Goal: Task Accomplishment & Management: Complete application form

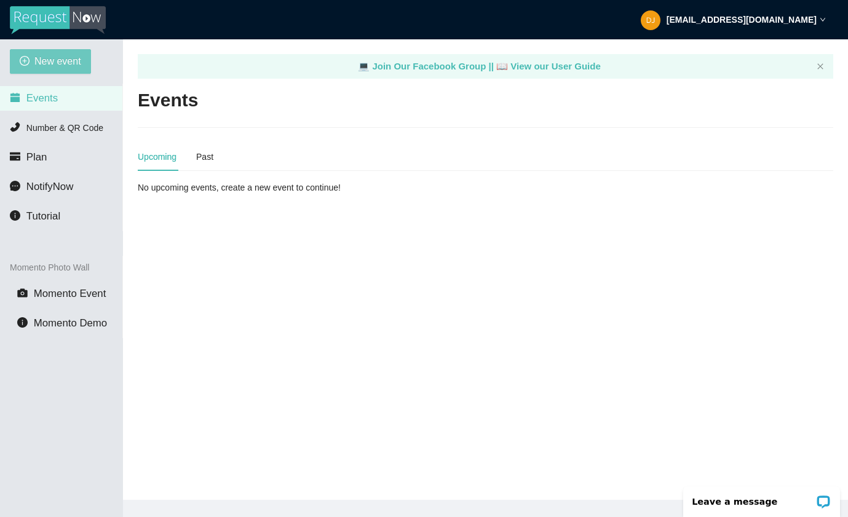
click at [69, 61] on span "New event" at bounding box center [57, 61] width 47 height 15
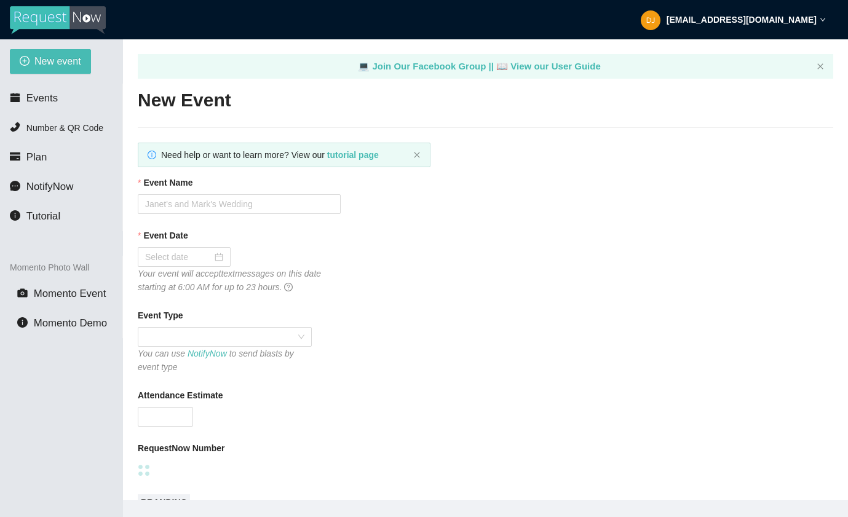
type textarea "Thanks for being a part of (Event)! Stay safe! Be LEGENDARY! -[PERSON_NAME] @he…"
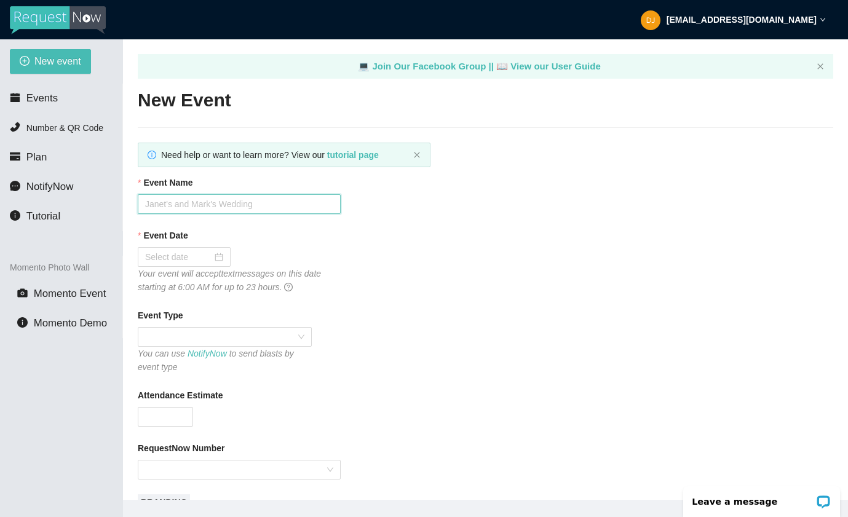
click at [210, 204] on input "Event Name" at bounding box center [239, 204] width 203 height 20
type input "MAREMA Annual Meeting 2025"
click at [215, 258] on div at bounding box center [184, 257] width 78 height 14
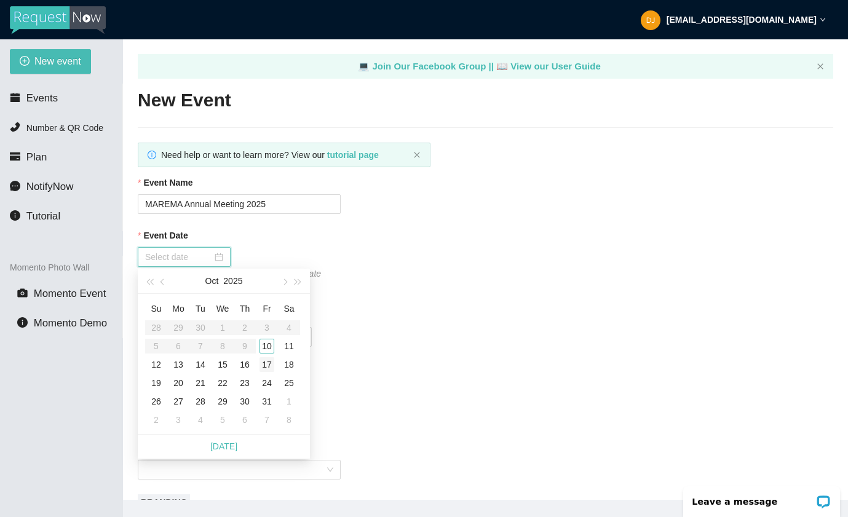
type input "10/17/2025"
type input "10/18/2025"
type input "10/11/2025"
type input "10/10/2025"
click at [269, 348] on div "10" at bounding box center [267, 346] width 15 height 15
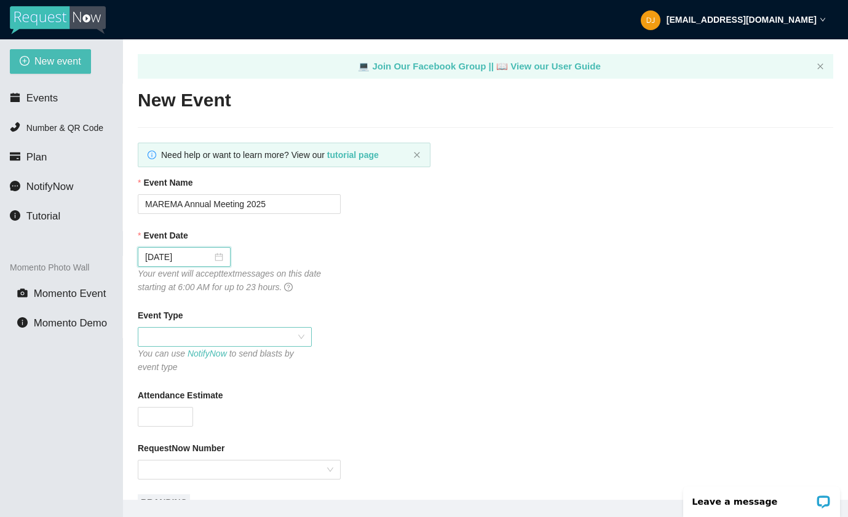
click at [288, 340] on span at bounding box center [224, 337] width 159 height 18
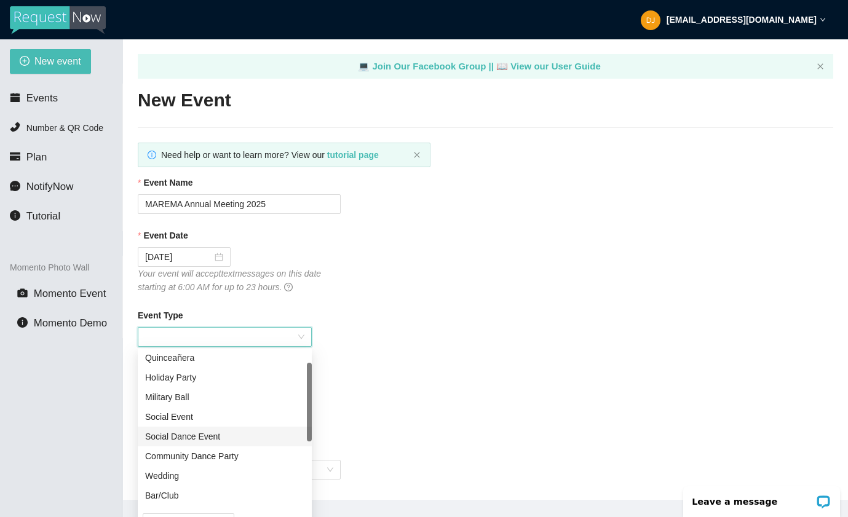
scroll to position [23, 0]
click at [216, 434] on div "Social Dance Event" at bounding box center [224, 437] width 159 height 14
type textarea "Thanks for being a part of (Event)! Stay safe! Be LEGENDARY! -[PERSON_NAME] @he…"
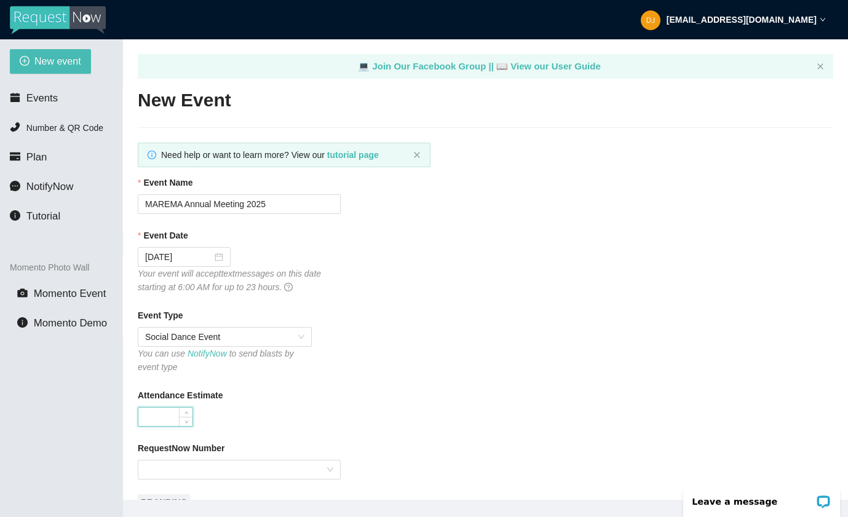
click at [173, 410] on input "Attendance Estimate" at bounding box center [165, 417] width 54 height 18
click at [328, 467] on div at bounding box center [239, 470] width 203 height 20
type input "100"
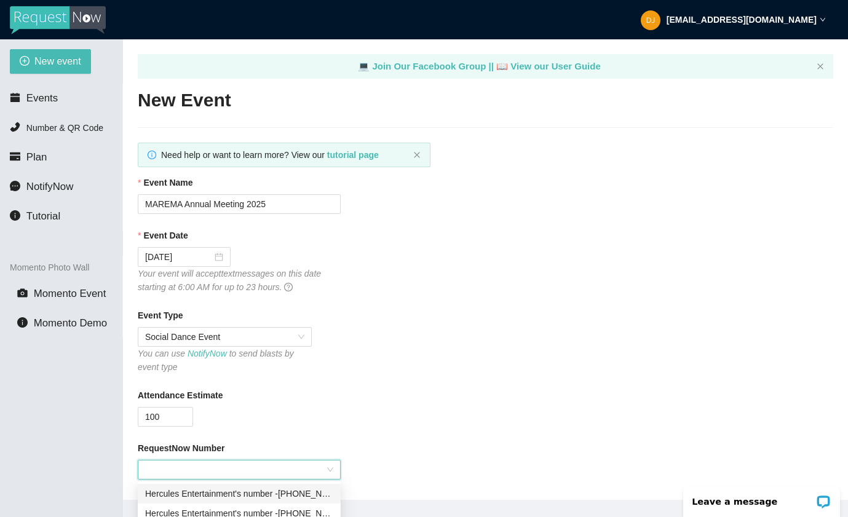
click at [318, 495] on div "Hercules Entertainment's number - (703) 688-8905" at bounding box center [239, 494] width 188 height 14
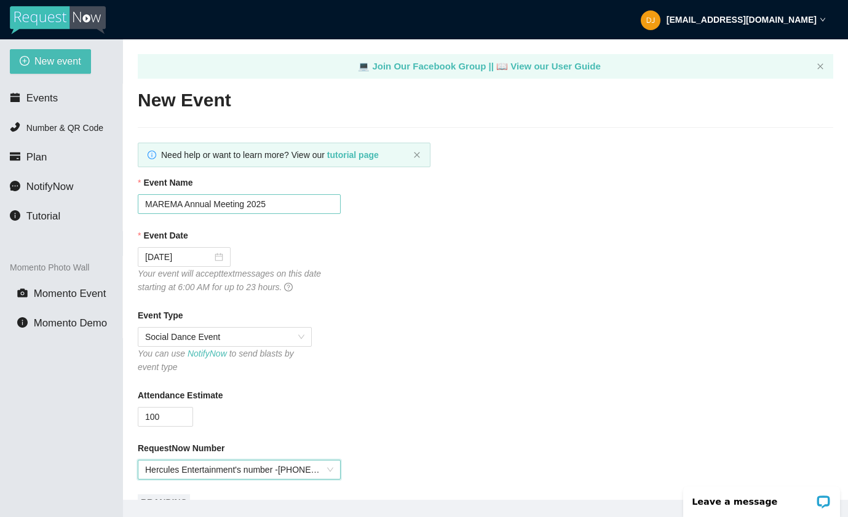
scroll to position [0, 0]
drag, startPoint x: 283, startPoint y: 202, endPoint x: 130, endPoint y: 204, distance: 152.6
click at [130, 204] on main "💻 Join Our Facebook Group || 📖 View our User Guide New Event Need help or want …" at bounding box center [485, 269] width 725 height 461
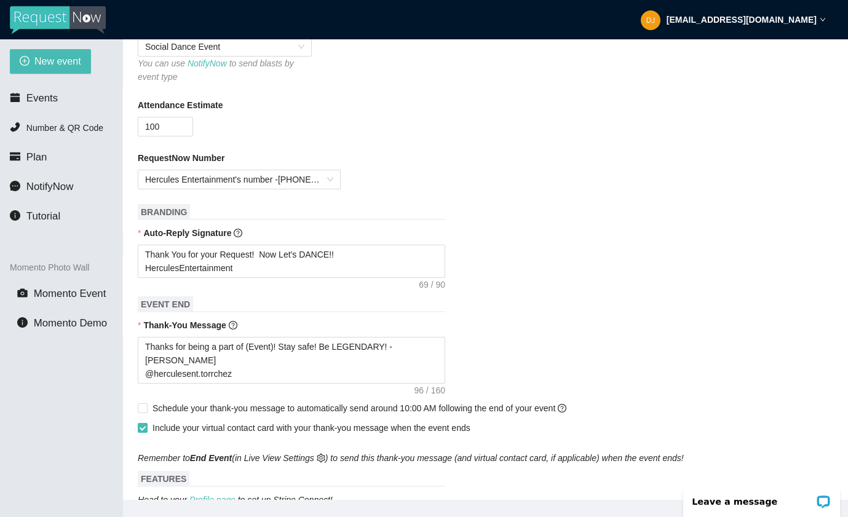
scroll to position [350, 0]
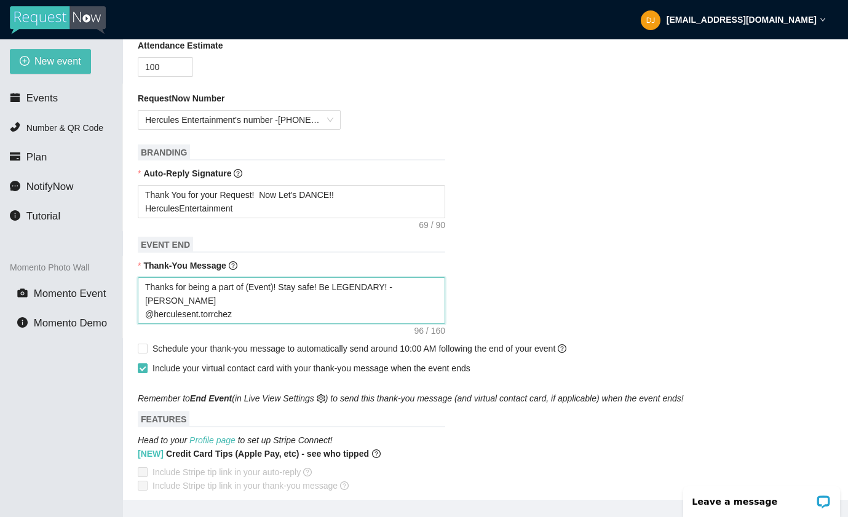
type textarea "Thanks for being a part of (Event)! Stay safe! Be LEGENDARY! -[PERSON_NAME] @he…"
drag, startPoint x: 250, startPoint y: 285, endPoint x: 277, endPoint y: 288, distance: 27.8
click at [277, 288] on textarea "Thanks for being a part of (Event)! Stay safe! Be LEGENDARY! -[PERSON_NAME] @he…" at bounding box center [292, 300] width 308 height 47
paste textarea "MAREMA Annual Meeting 2025"
type textarea "Thanks for being a part of MAREMA Annual Meeting 2025! Stay safe! Be LEGENDARY!…"
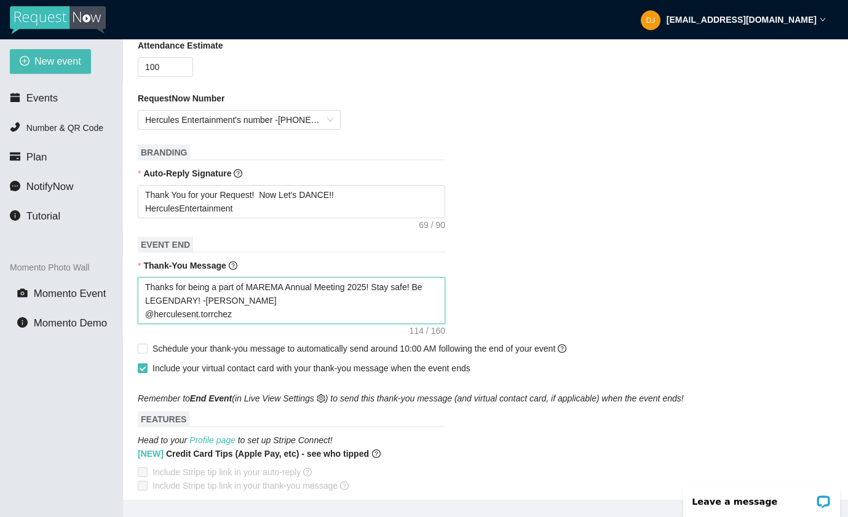
scroll to position [391, 0]
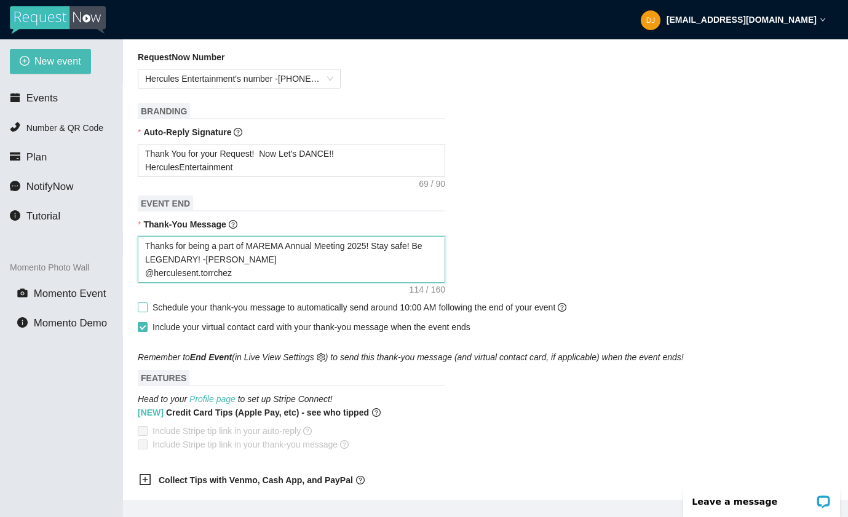
type textarea "Thanks for being a part of MAREMA Annual Meeting 2025! Stay safe! Be LEGENDARY!…"
click at [142, 307] on input "Schedule your thank-you message to automatically send around 10:00 AM following…" at bounding box center [142, 307] width 9 height 9
checkbox input "true"
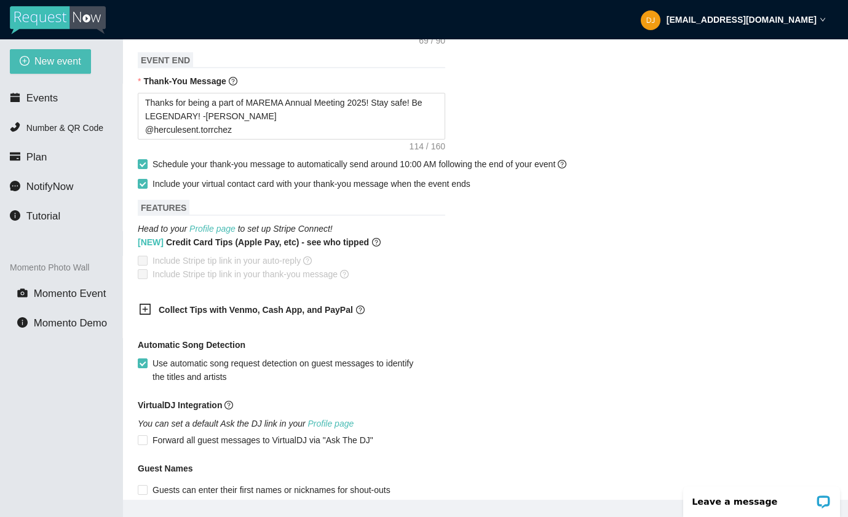
scroll to position [551, 0]
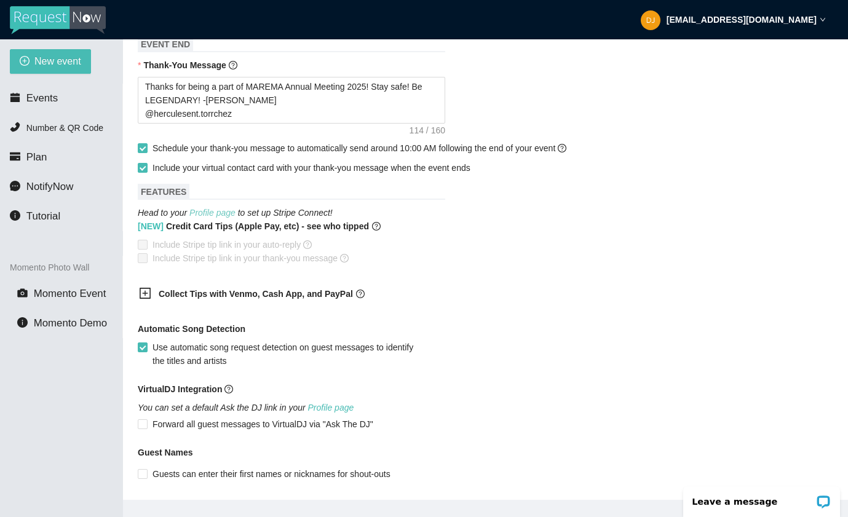
click at [218, 210] on link "Profile page" at bounding box center [212, 213] width 46 height 10
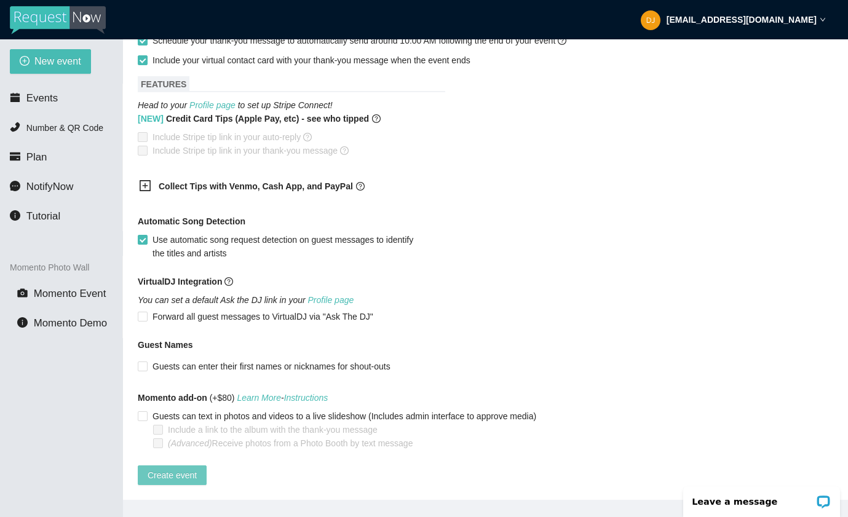
scroll to position [667, 0]
click at [162, 469] on span "Create event" at bounding box center [172, 476] width 49 height 14
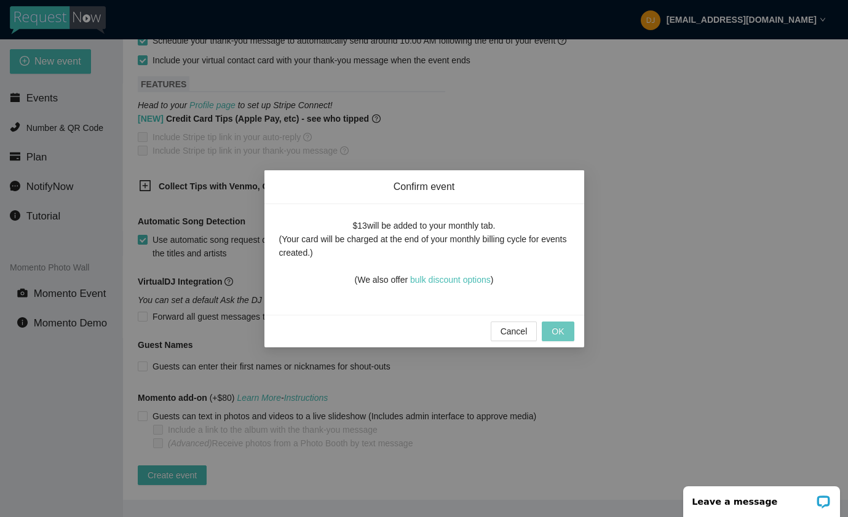
click at [558, 330] on span "OK" at bounding box center [558, 332] width 12 height 14
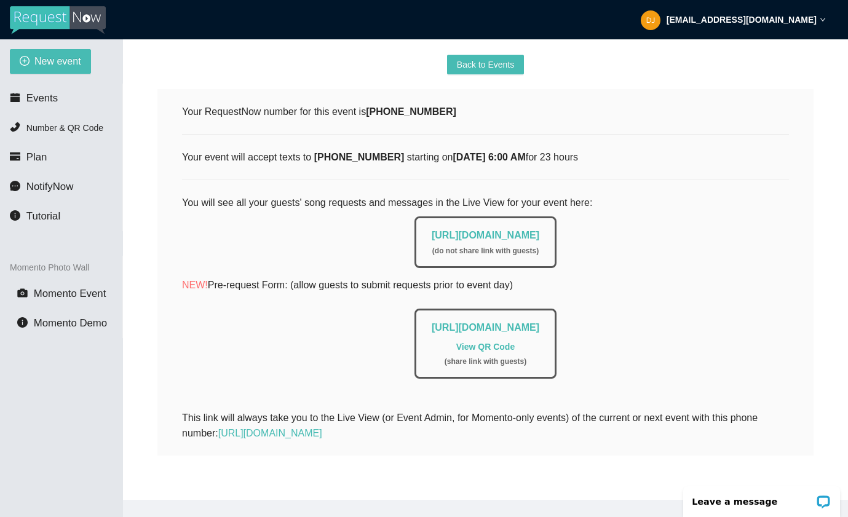
scroll to position [170, 0]
click at [63, 66] on span "New event" at bounding box center [57, 61] width 47 height 15
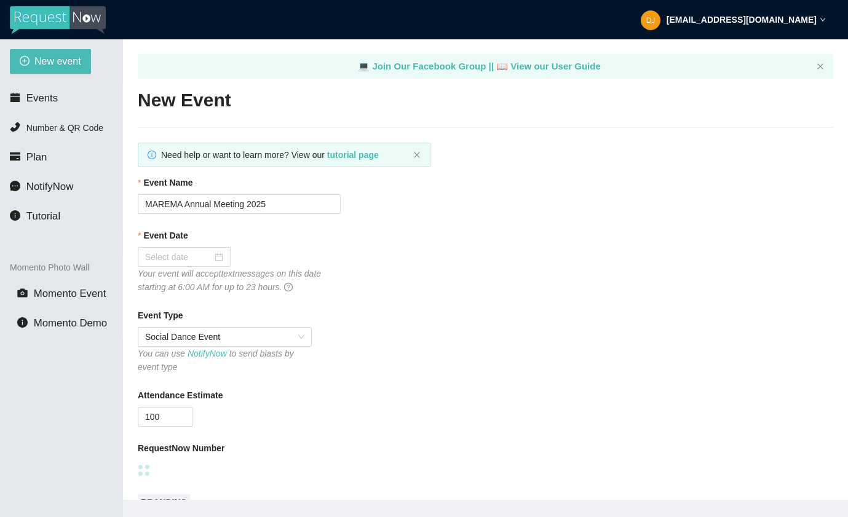
type textarea "[URL][DOMAIN_NAME]"
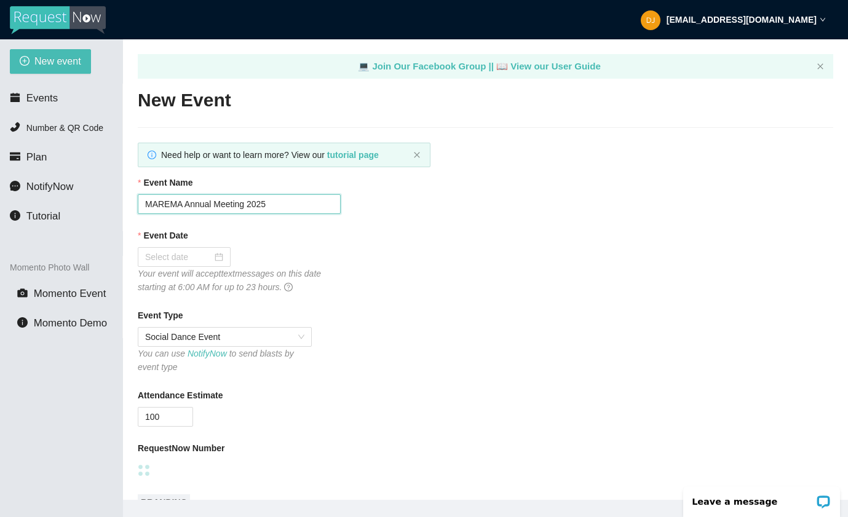
drag, startPoint x: 280, startPoint y: 204, endPoint x: 124, endPoint y: 200, distance: 156.3
click at [124, 200] on main "💻 Join Our Facebook Group || 📖 View our User Guide New Event Need help or want …" at bounding box center [485, 269] width 725 height 461
paste input "Angie's Sweet 16"
type input "Angie's Sweet 16"
click at [219, 253] on div at bounding box center [184, 257] width 78 height 14
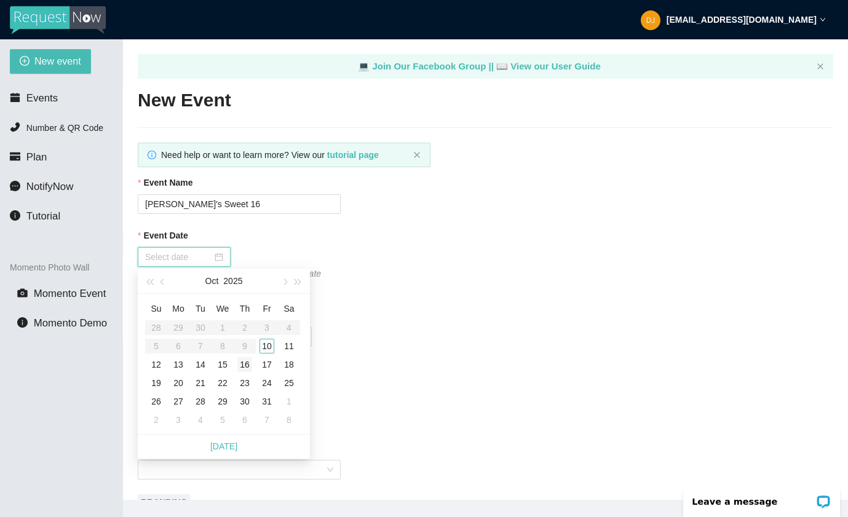
type input "10/11/2025"
type input "10/10/2025"
type input "10/15/2025"
type input "10/14/2025"
type input "10/13/2025"
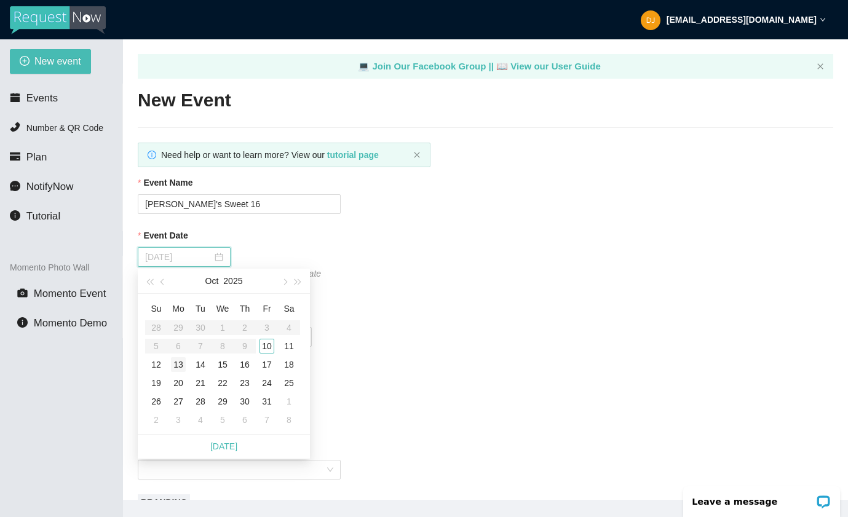
click at [183, 365] on div "13" at bounding box center [178, 364] width 15 height 15
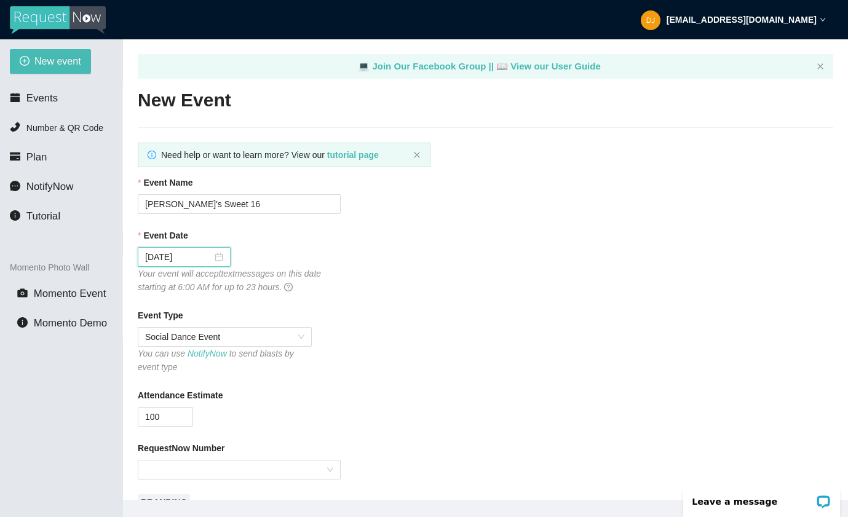
scroll to position [108, 0]
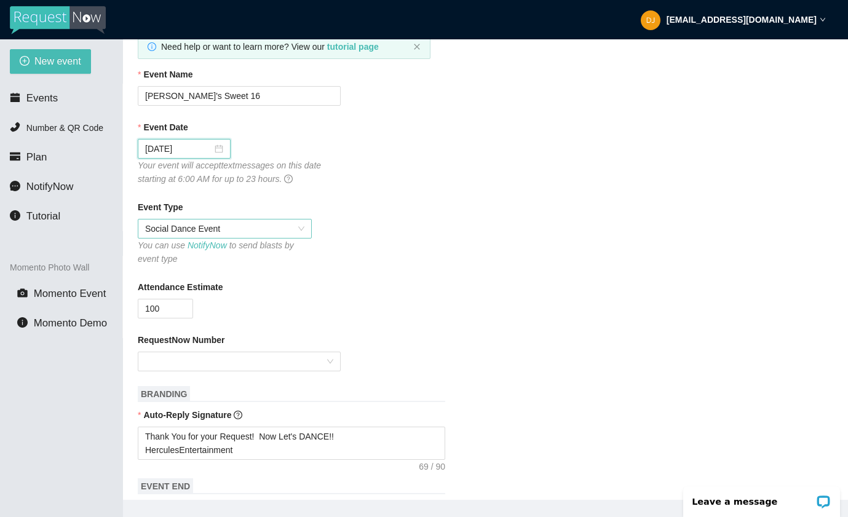
click at [303, 229] on span "Social Dance Event" at bounding box center [224, 229] width 159 height 18
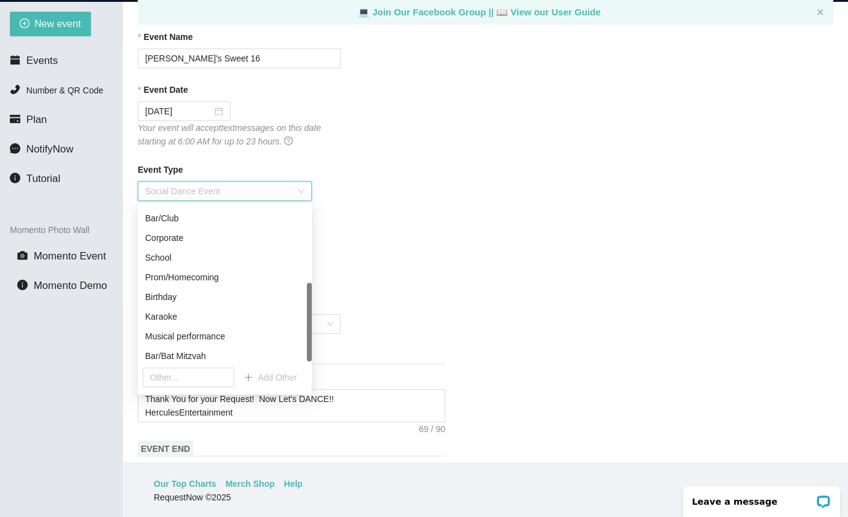
scroll to position [157, 0]
click at [173, 293] on div "Birthday" at bounding box center [224, 294] width 159 height 14
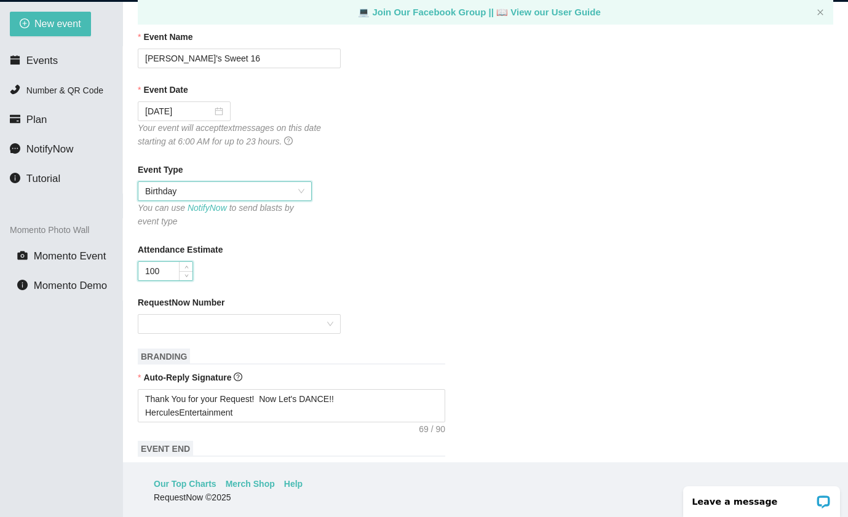
click at [173, 276] on input "100" at bounding box center [165, 271] width 54 height 18
click at [330, 326] on div at bounding box center [239, 324] width 203 height 20
type input "150"
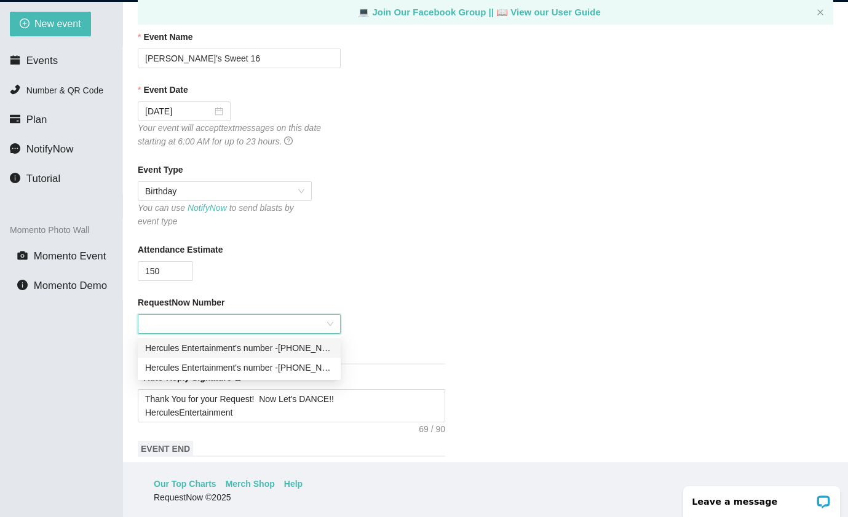
click at [317, 352] on div "Hercules Entertainment's number - (703) 688-8905" at bounding box center [239, 348] width 188 height 14
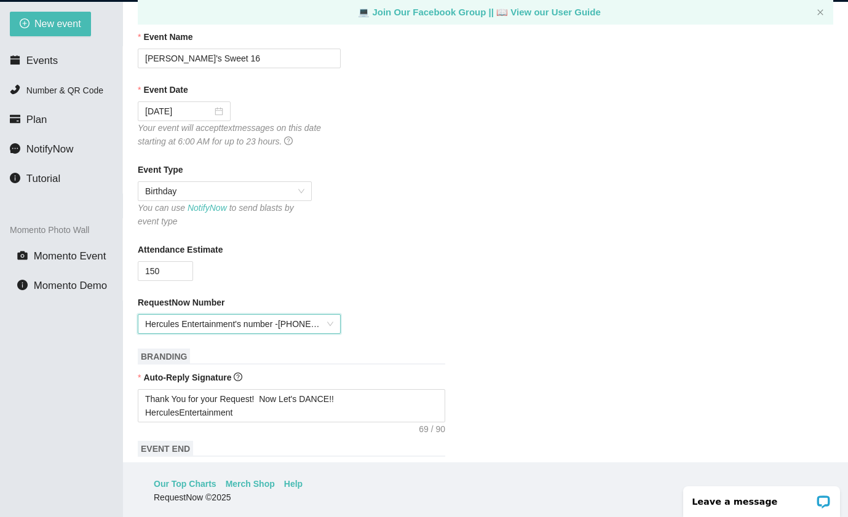
scroll to position [201, 0]
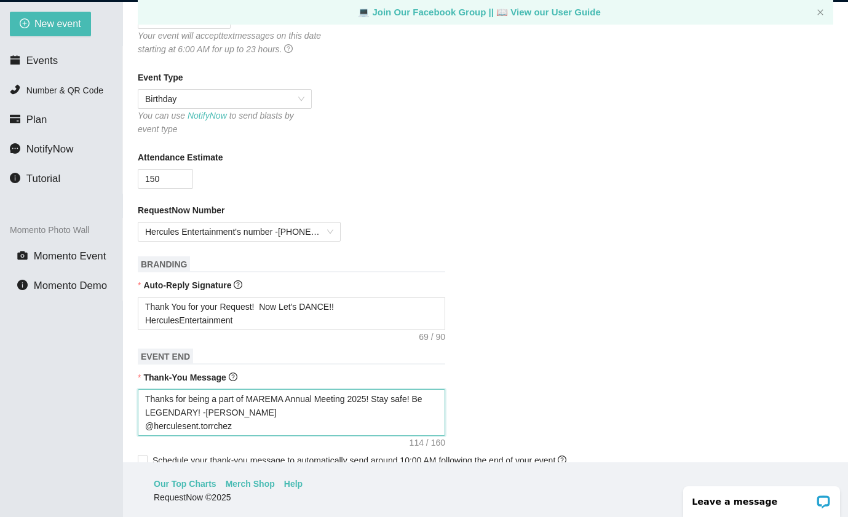
drag, startPoint x: 251, startPoint y: 397, endPoint x: 372, endPoint y: 400, distance: 121.2
click at [372, 400] on textarea "Thanks for being a part of MAREMA Annual Meeting 2025! Stay safe! Be LEGENDARY!…" at bounding box center [292, 412] width 308 height 47
paste textarea "Angie's Sweet 16"
type textarea "Thanks for being a part of Angie's Sweet 16! Stay safe! Be LEGENDARY! -DJ Hercu…"
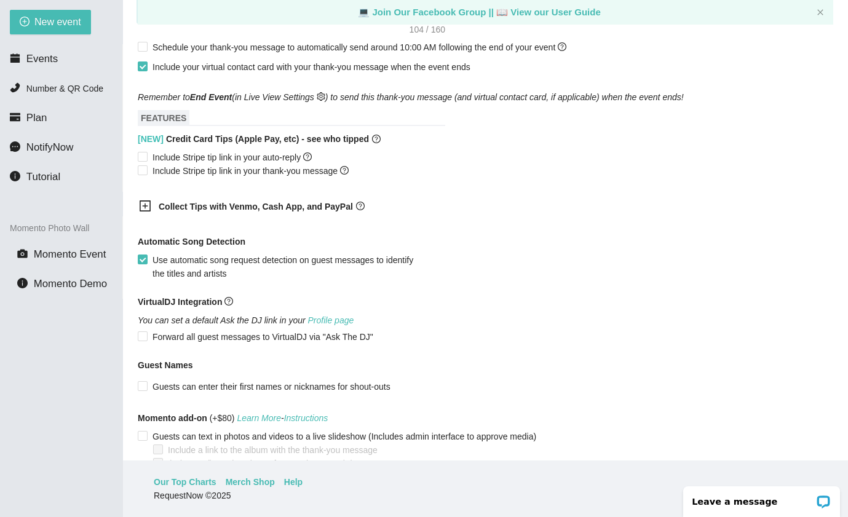
scroll to position [601, 0]
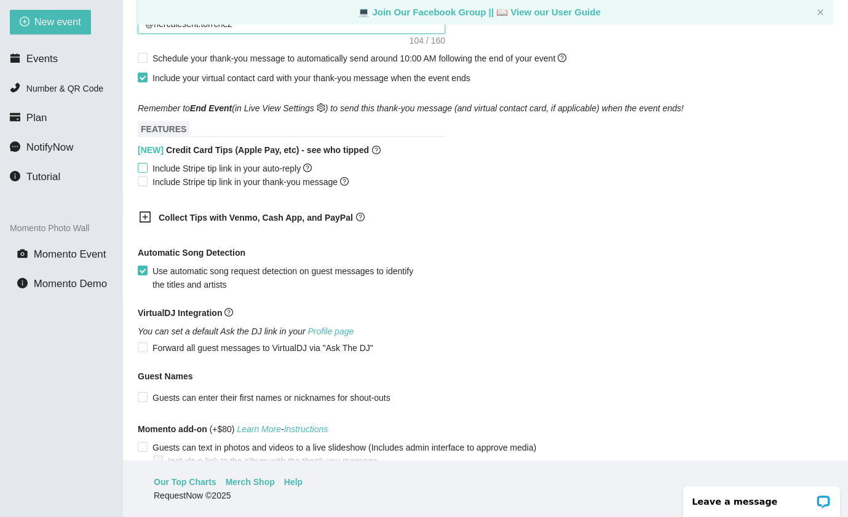
type textarea "Thanks for being a part of Angie's Sweet 16! Stay safe! Be LEGENDARY! -DJ Hercu…"
click at [143, 167] on input "Include Stripe tip link in your auto-reply" at bounding box center [142, 167] width 9 height 9
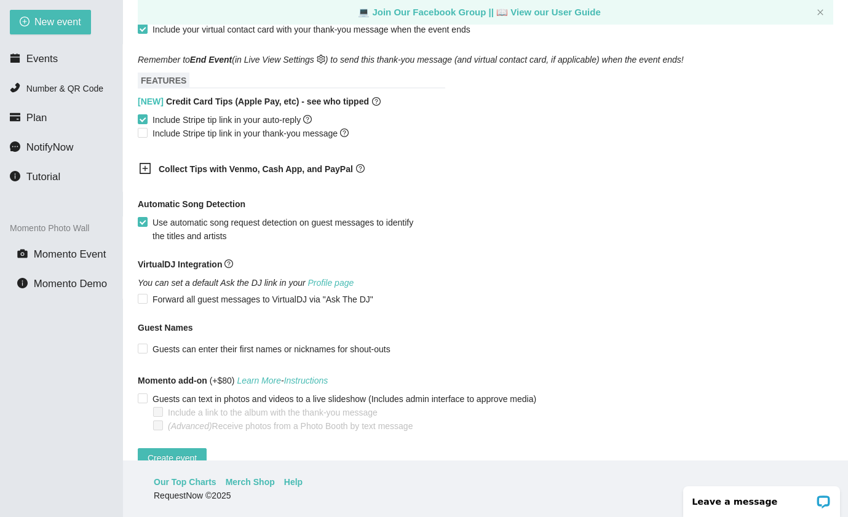
scroll to position [679, 0]
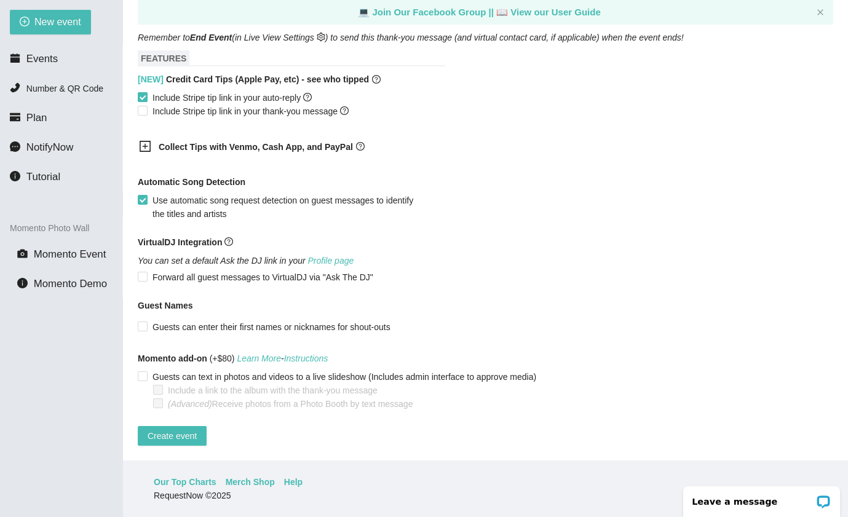
click at [146, 92] on input "Include Stripe tip link in your auto-reply" at bounding box center [142, 96] width 9 height 9
checkbox input "false"
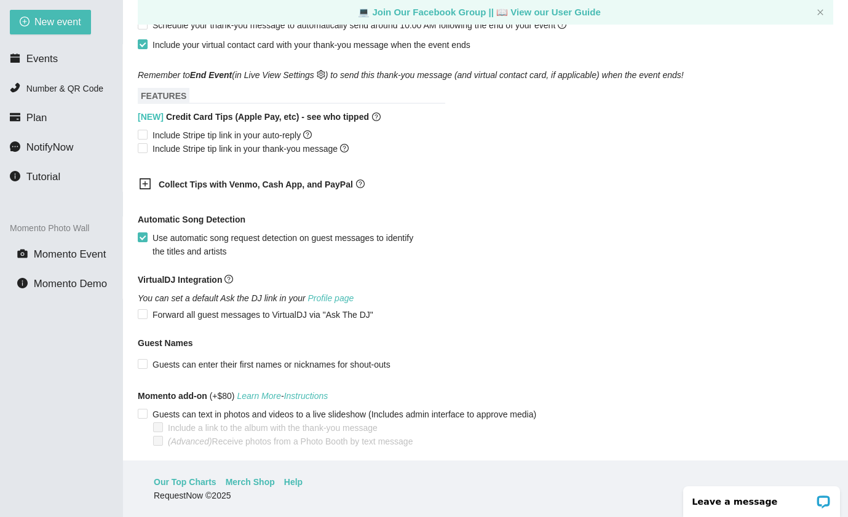
scroll to position [612, 0]
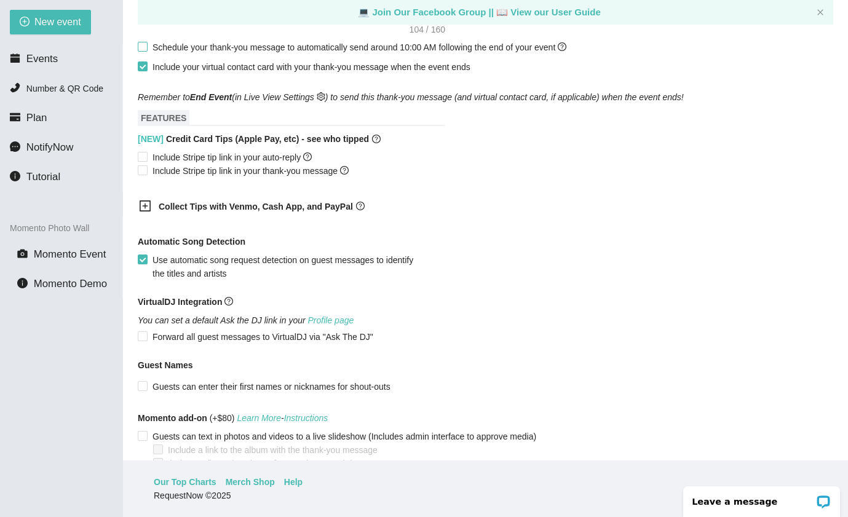
click at [141, 46] on input "Schedule your thank-you message to automatically send around 10:00 AM following…" at bounding box center [142, 46] width 9 height 9
checkbox input "true"
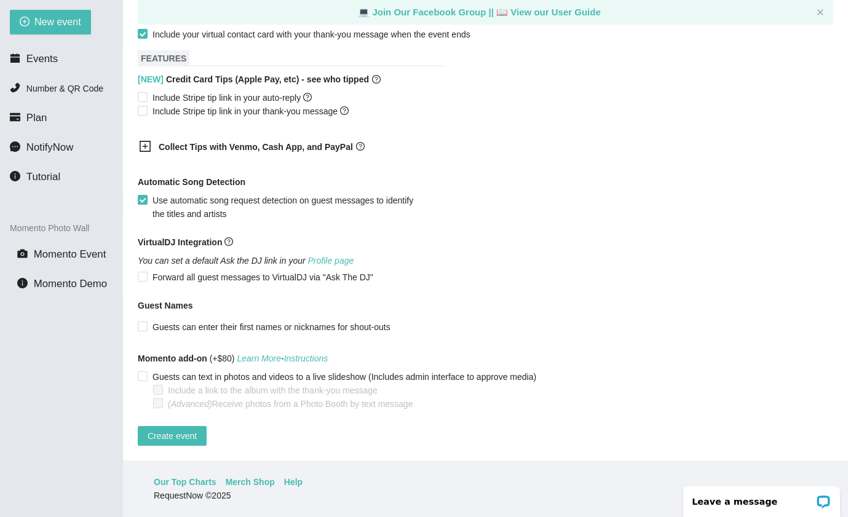
scroll to position [39, 0]
click at [180, 429] on span "Create event" at bounding box center [172, 436] width 49 height 14
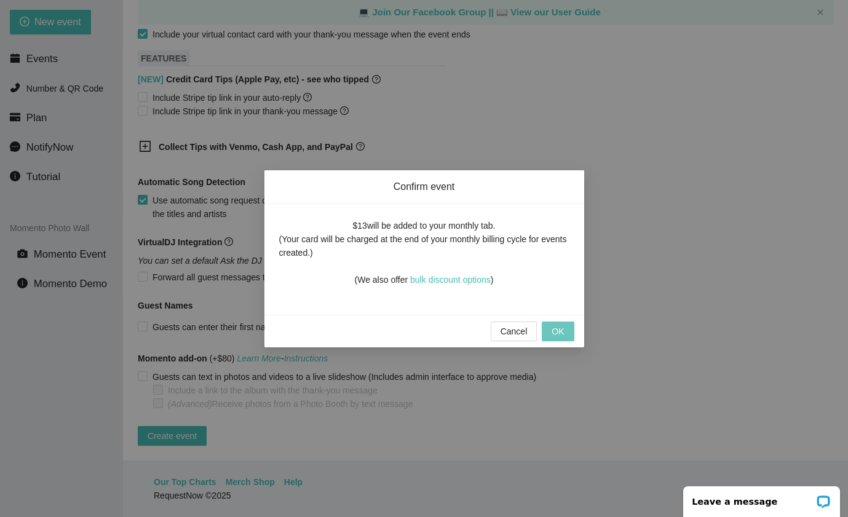
click at [560, 329] on span "OK" at bounding box center [558, 332] width 12 height 14
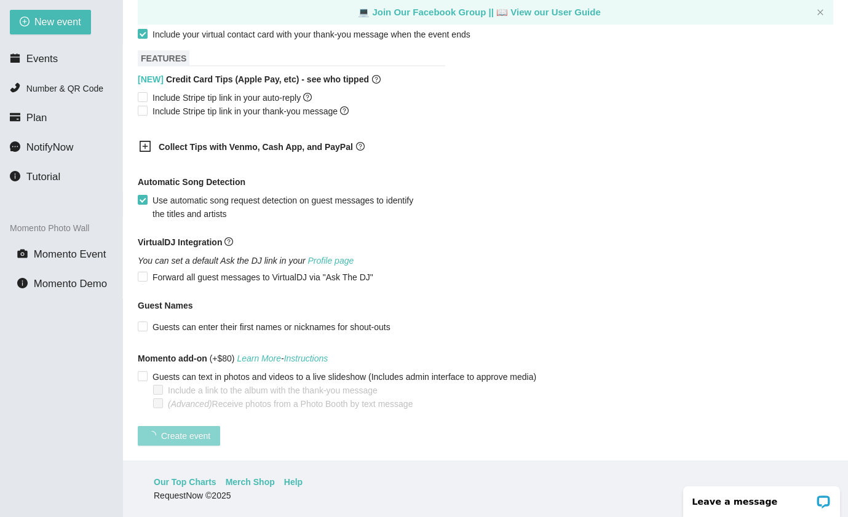
scroll to position [170, 0]
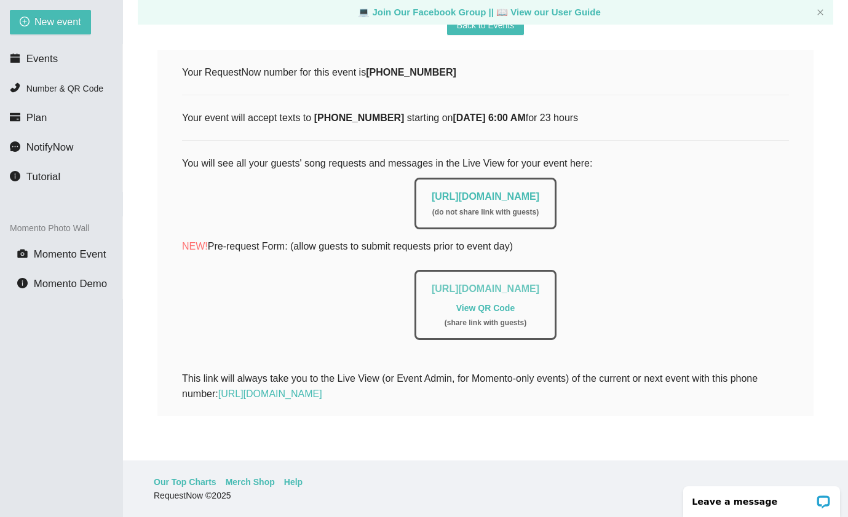
click at [539, 284] on link "https://app.requestnow.io/add-requests/629936cc-bcdb-4c7c-b85f-da44705fdb88" at bounding box center [486, 289] width 108 height 10
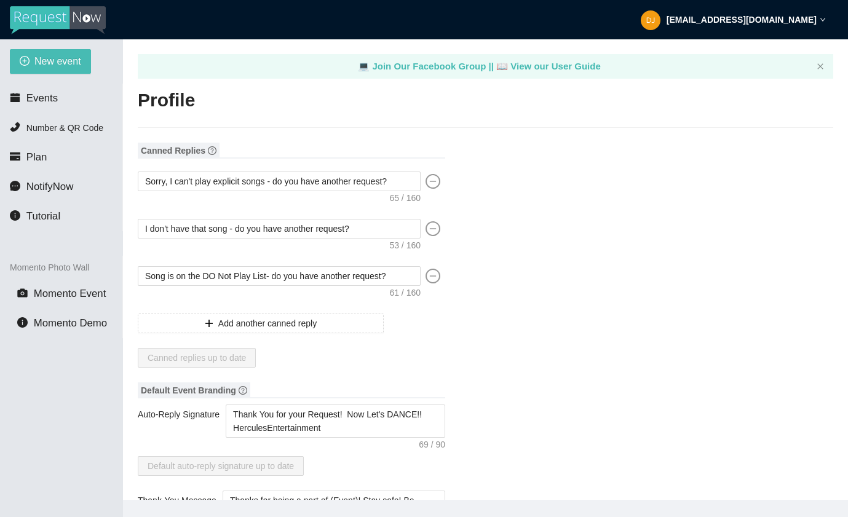
type textarea "[URL][DOMAIN_NAME]"
type textarea "Thanks for being a part of (Event)! Stay safe! Be LEGENDARY! -[PERSON_NAME] @he…"
type input "Will"
type input "Sanchez"
type input "Hercules Entertainment"
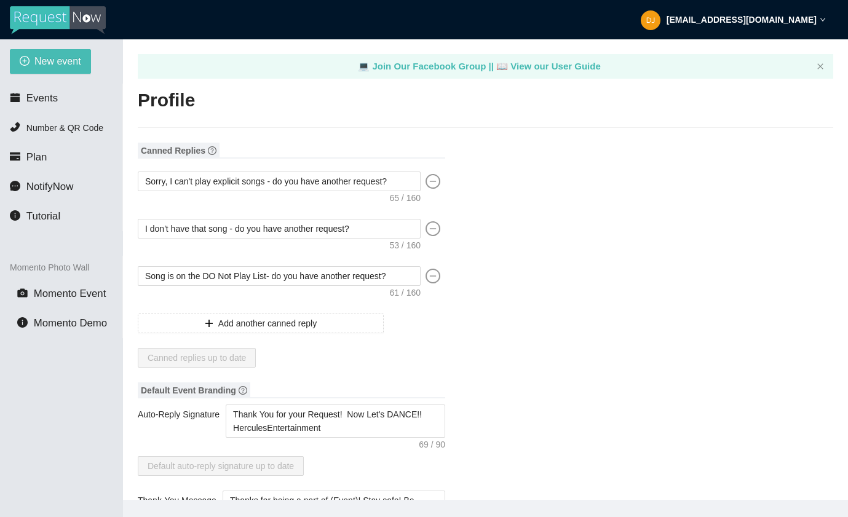
type input "DJ Hercules DMV"
type input "[PHONE_NUMBER]"
type input "[EMAIL_ADDRESS][DOMAIN_NAME]"
type input "[URL][DOMAIN_NAME]"
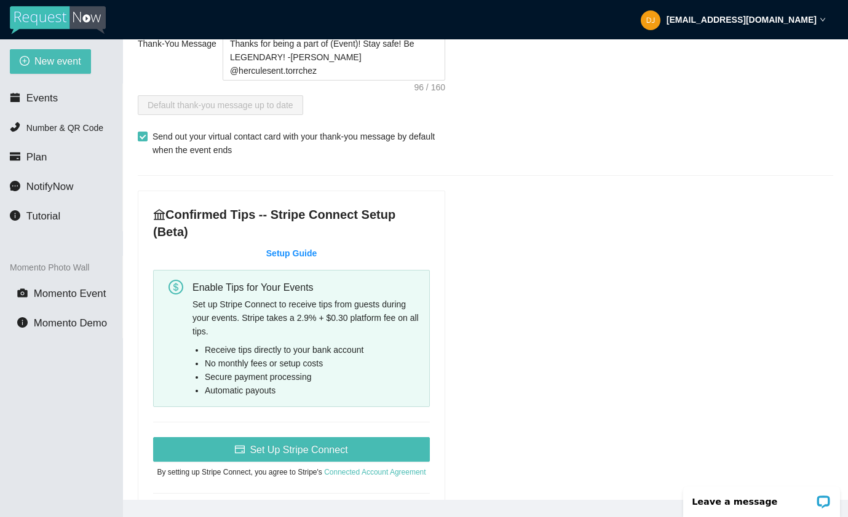
scroll to position [494, 0]
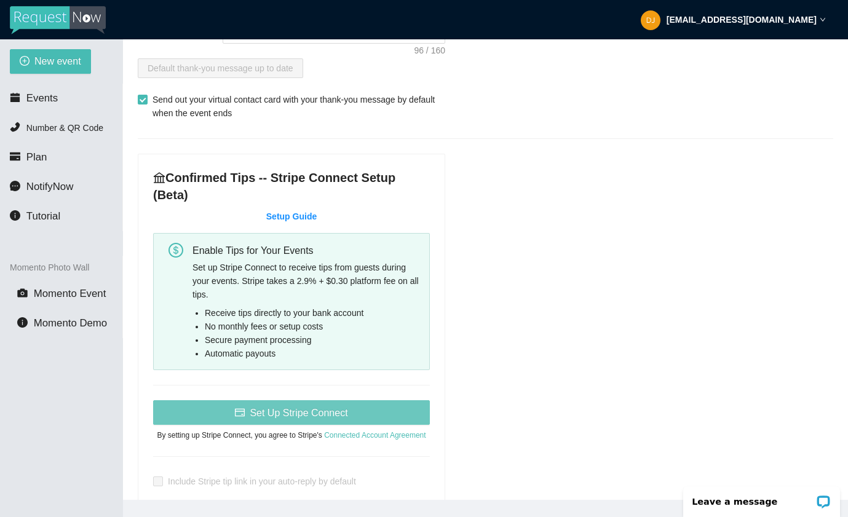
click at [333, 408] on span "Set Up Stripe Connect" at bounding box center [299, 412] width 98 height 15
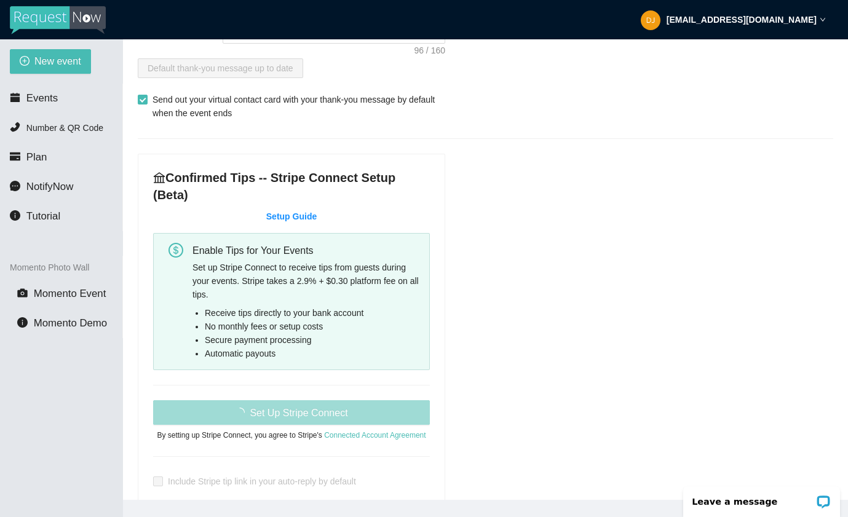
type textarea "Thanks for being a part of (Event)! Stay safe! Be LEGENDARY! -[PERSON_NAME] @he…"
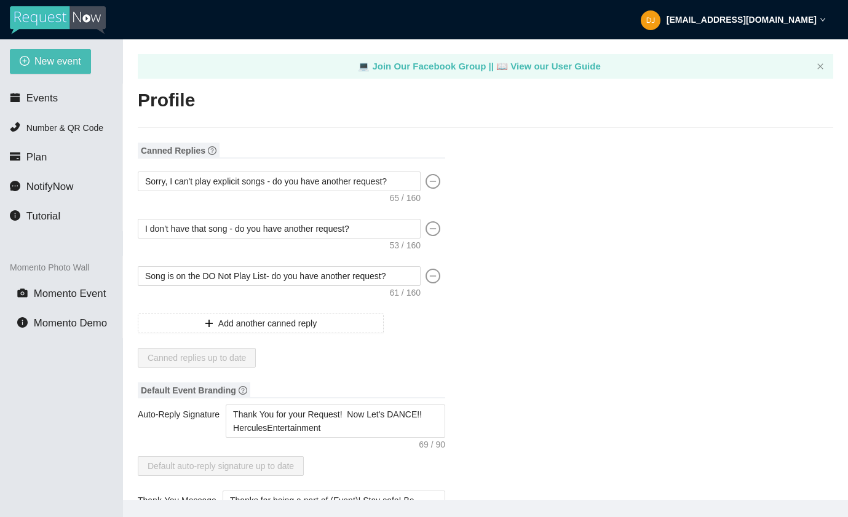
type textarea "[URL][DOMAIN_NAME]"
type input "Will"
type input "[PERSON_NAME]"
type input "Hercules Entertainment"
type input "DJ Hercules DMV"
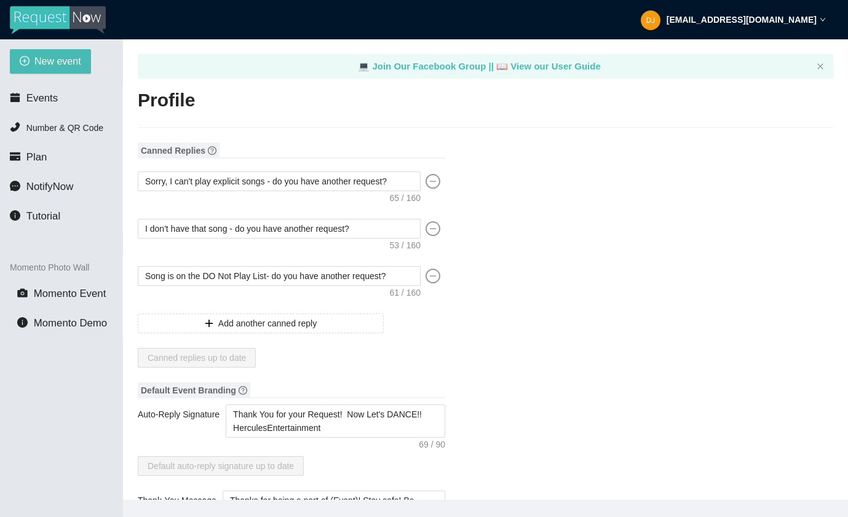
type input "[EMAIL_ADDRESS][DOMAIN_NAME]"
type input "[URL][DOMAIN_NAME]"
type input "[PHONE_NUMBER]"
